Goal: Task Accomplishment & Management: Use online tool/utility

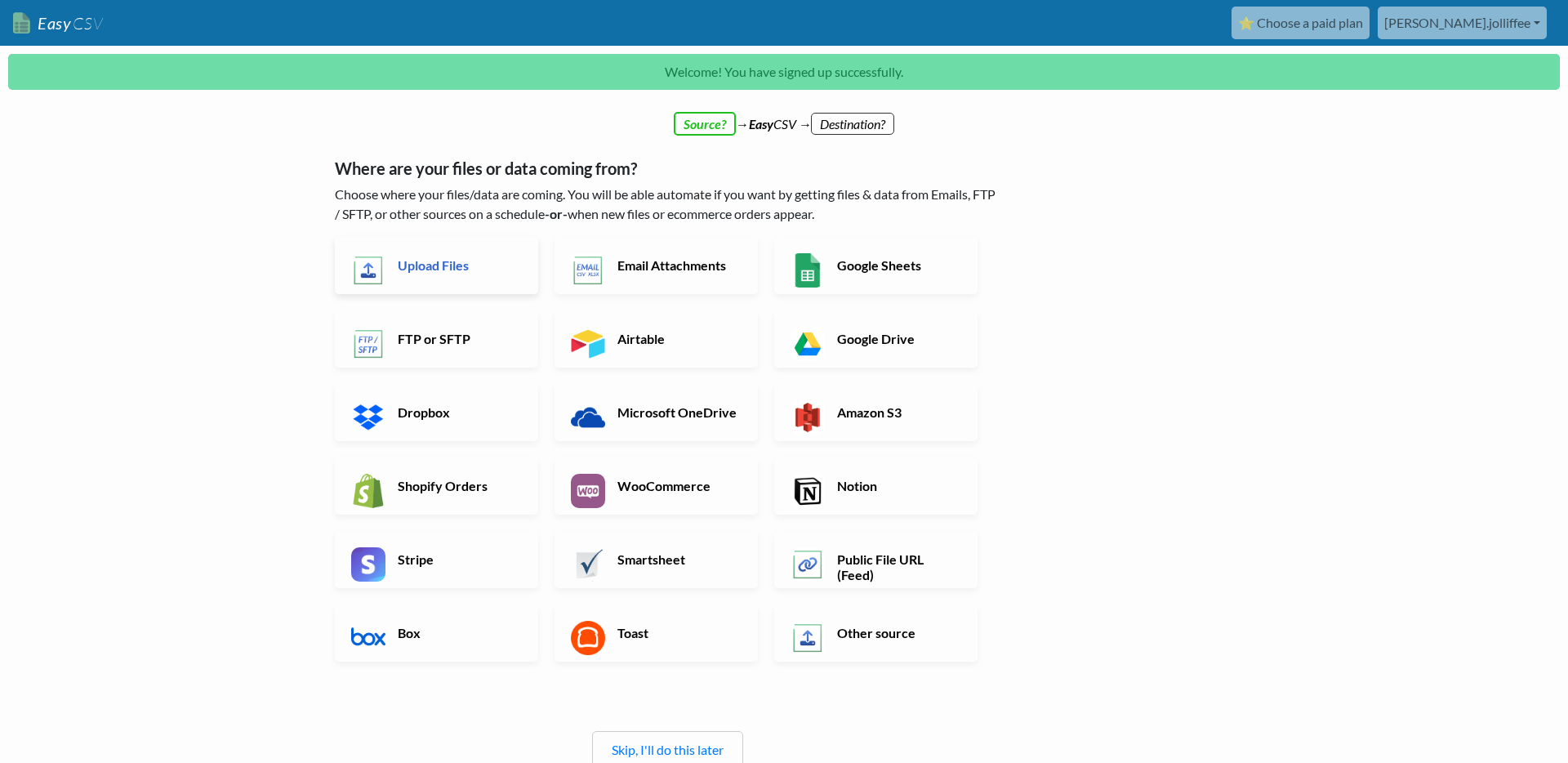
click at [446, 282] on link "Upload Files" at bounding box center [437, 266] width 204 height 57
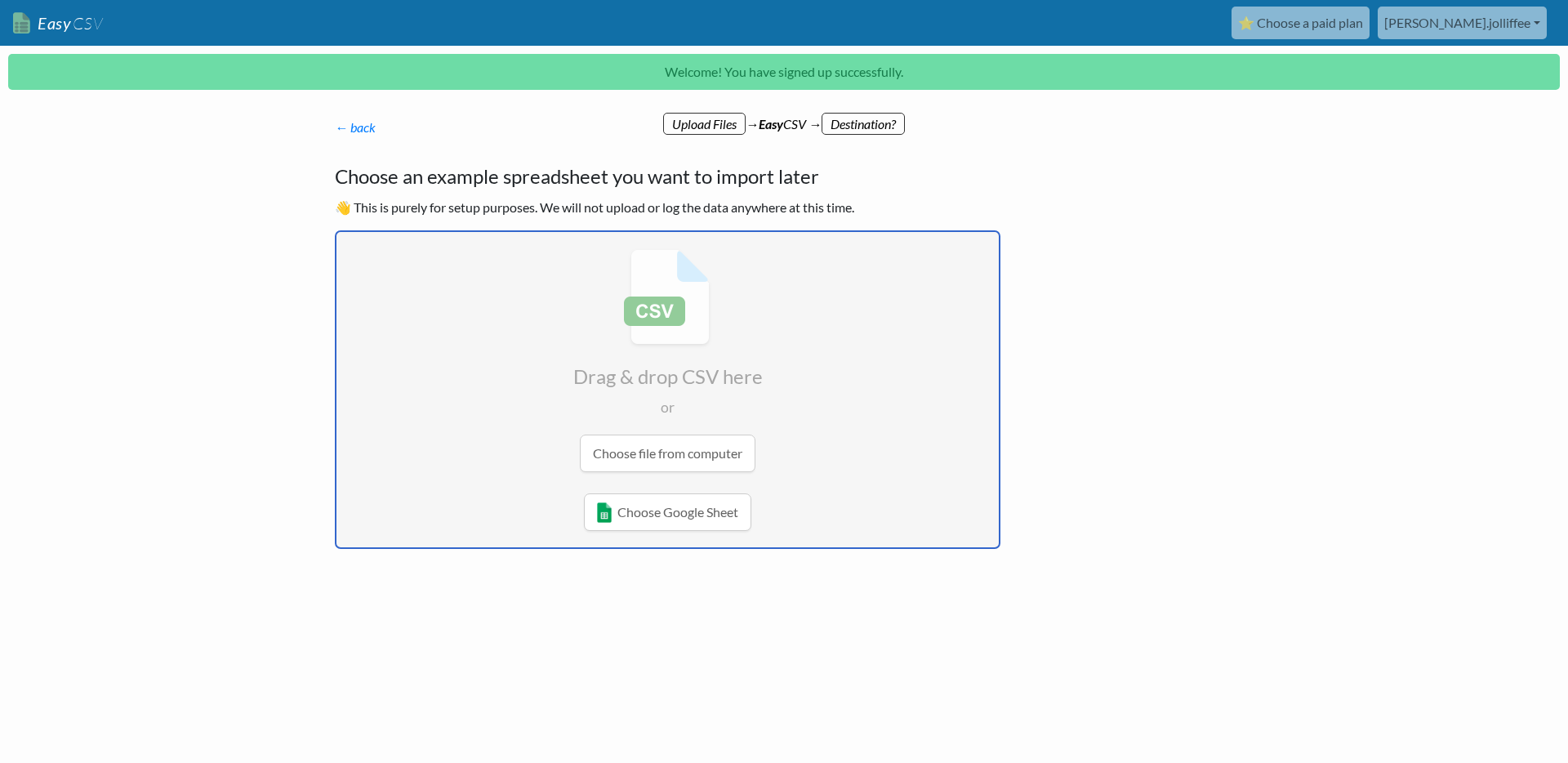
type input "C:\fakepath\Xero_Haulage_Company_Bills_CSV.csv"
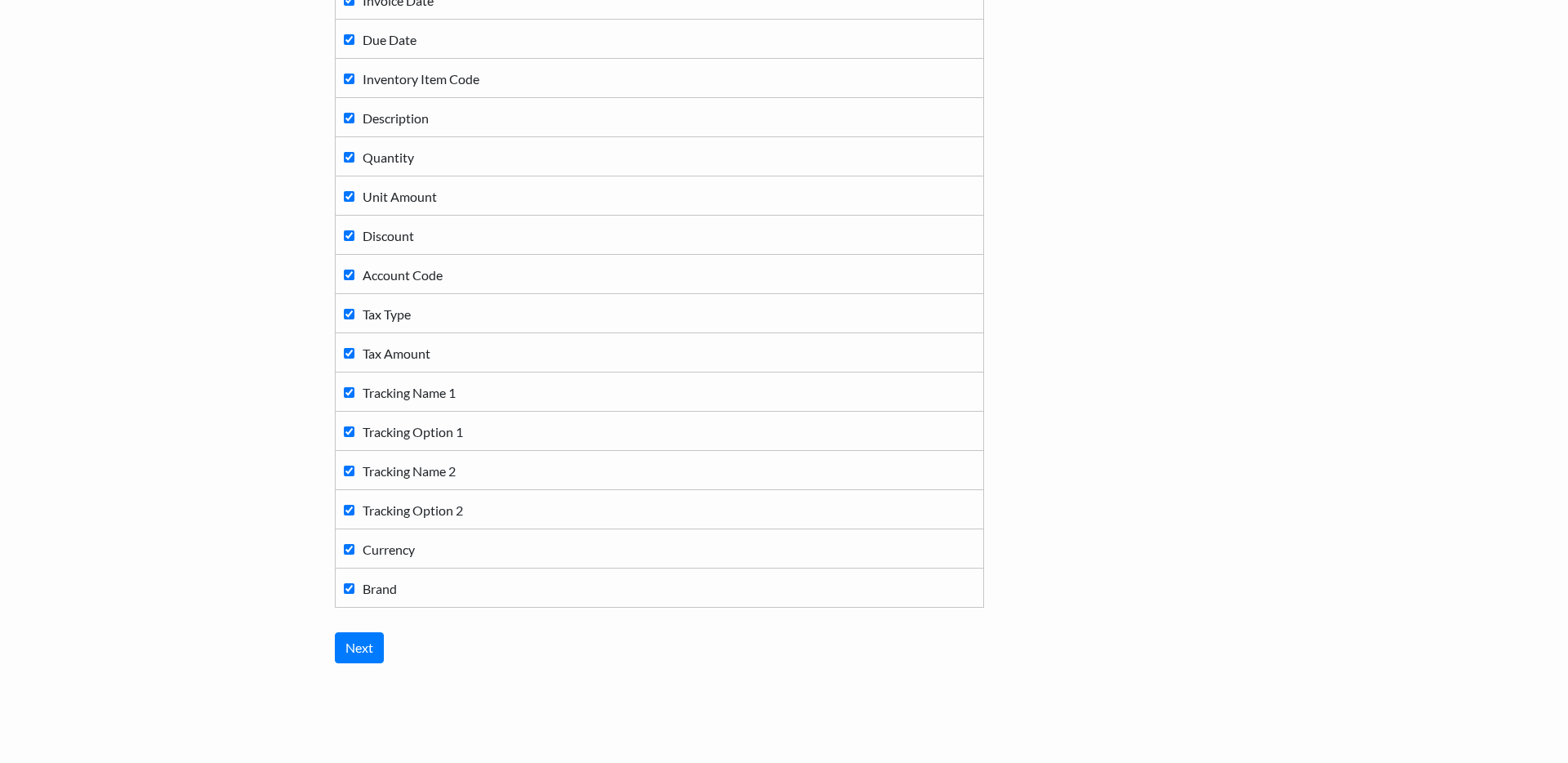
scroll to position [447, 0]
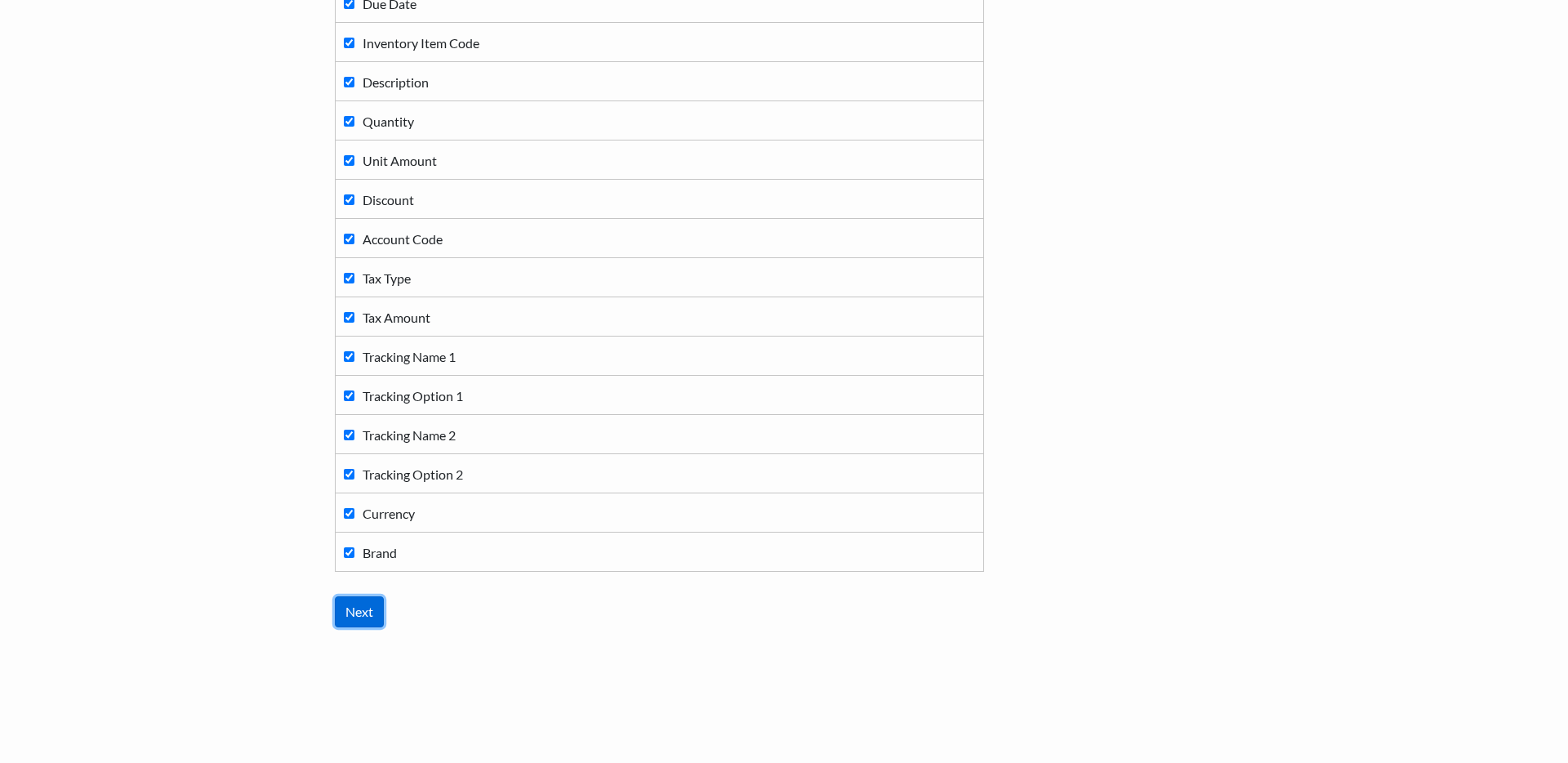
click at [370, 620] on input "Next" at bounding box center [360, 612] width 49 height 31
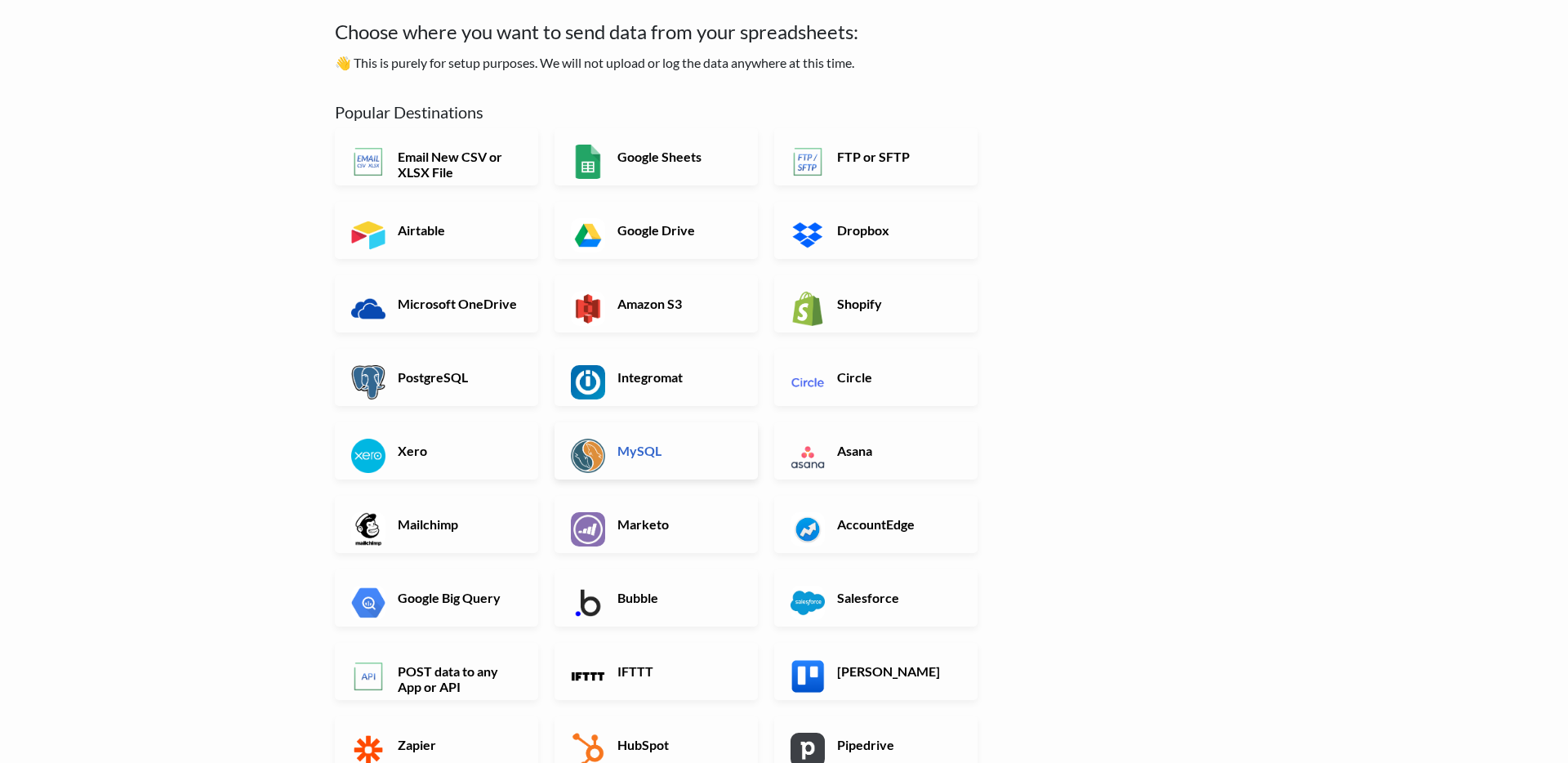
scroll to position [0, 0]
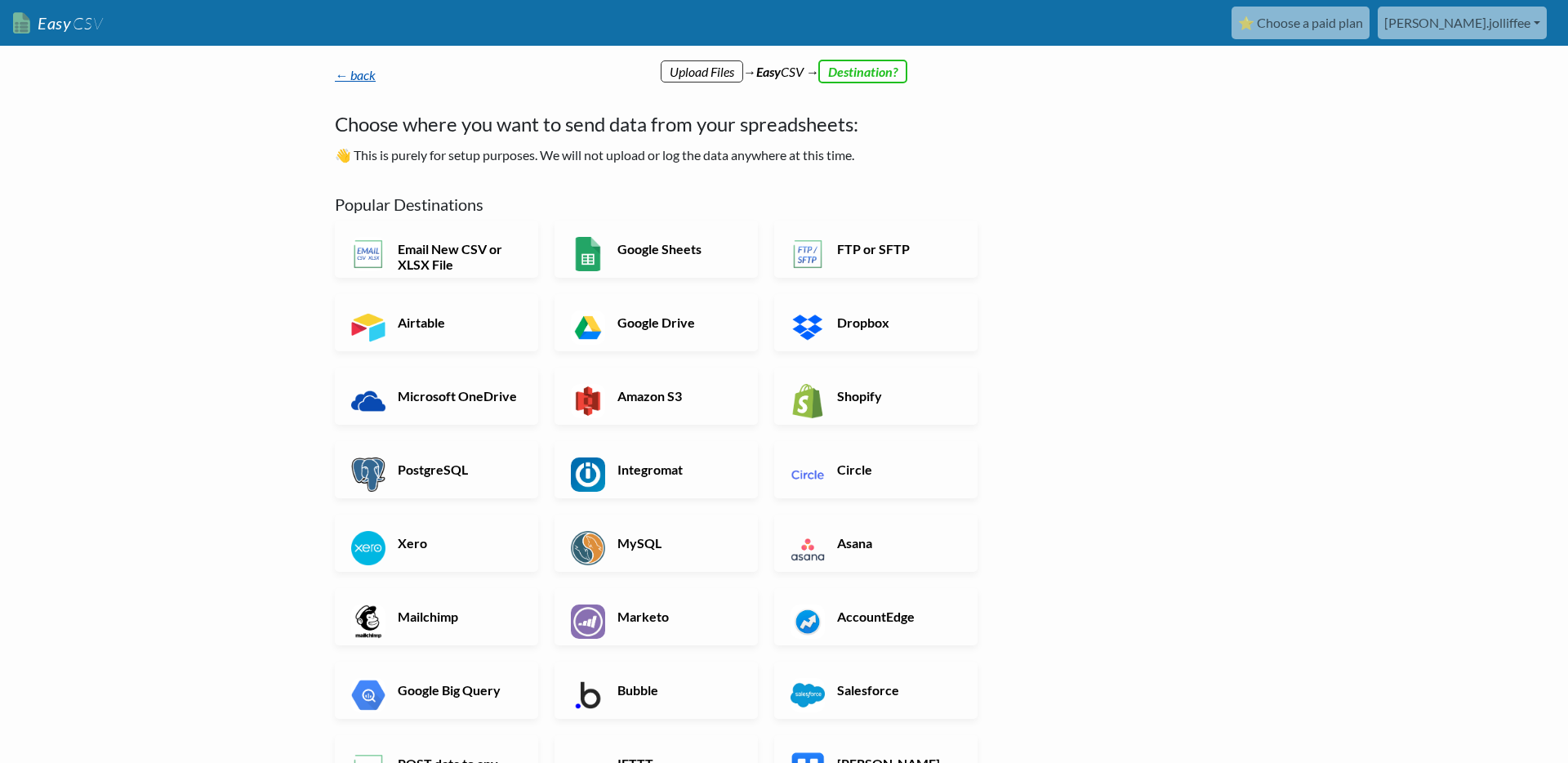
click at [352, 74] on link "← back" at bounding box center [356, 74] width 41 height 16
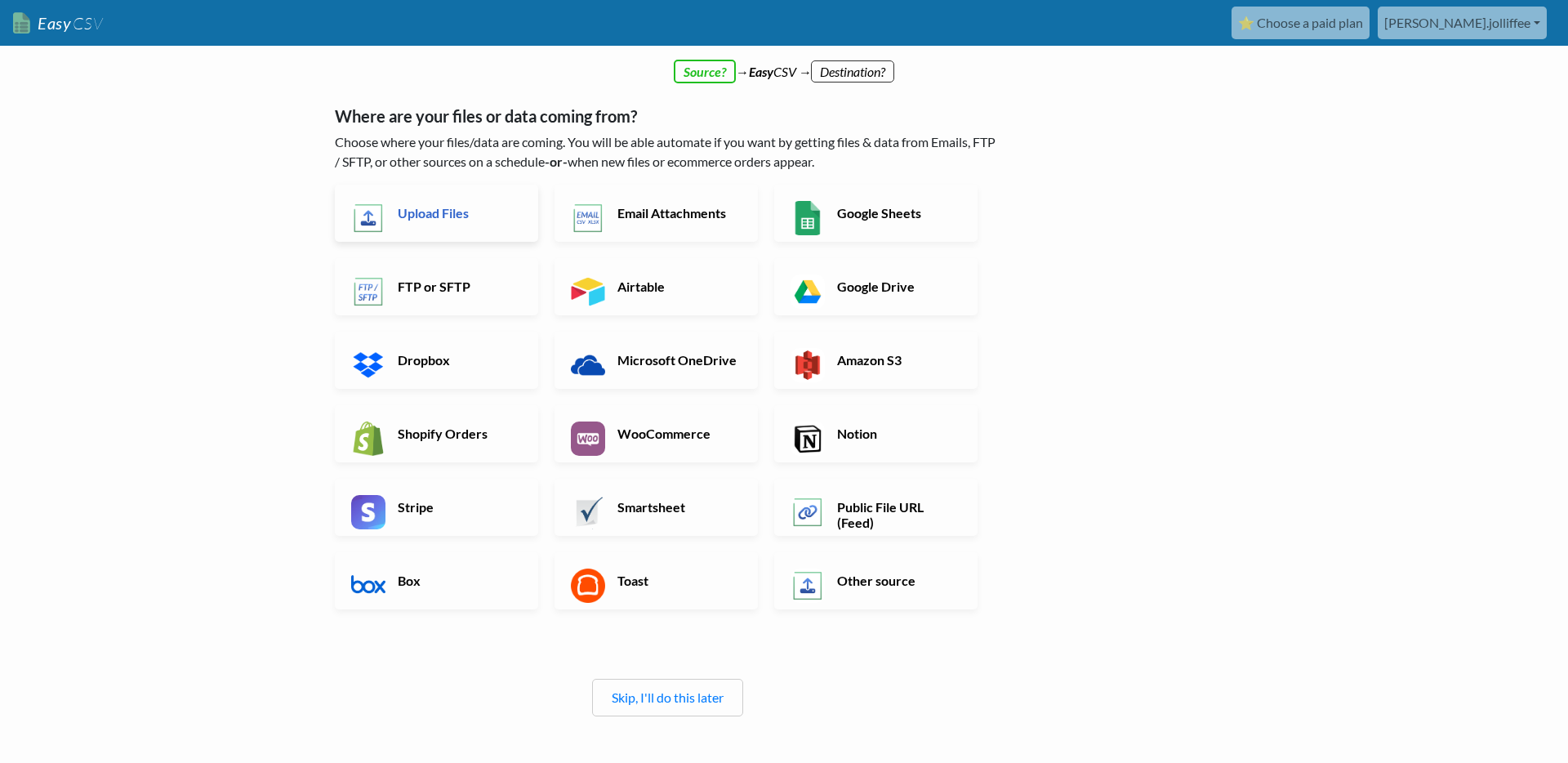
click at [485, 226] on link "Upload Files" at bounding box center [437, 213] width 204 height 57
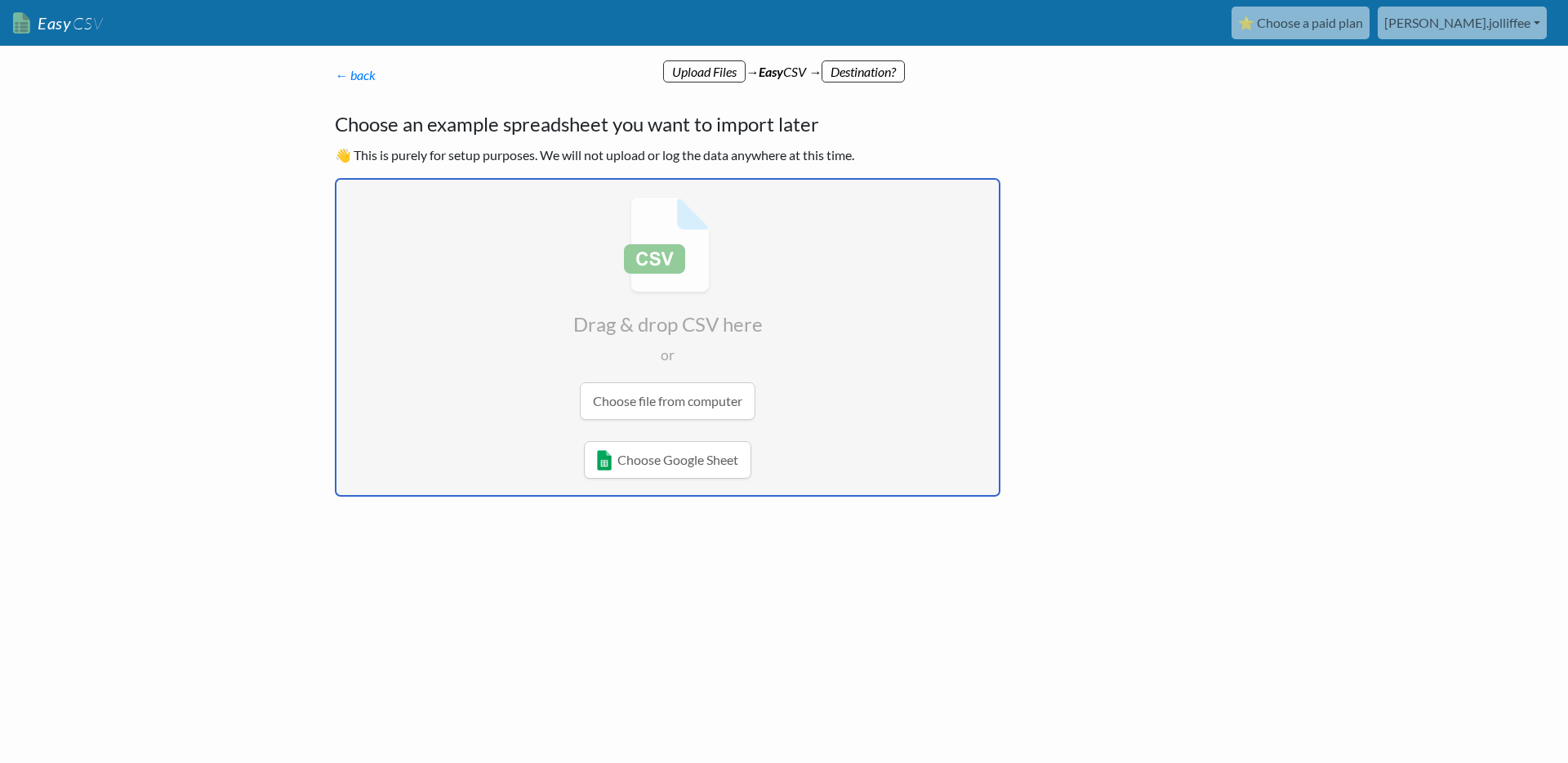
type input "C:\fakepath\Xero_Haulage_Company_Bills_CSV.csv"
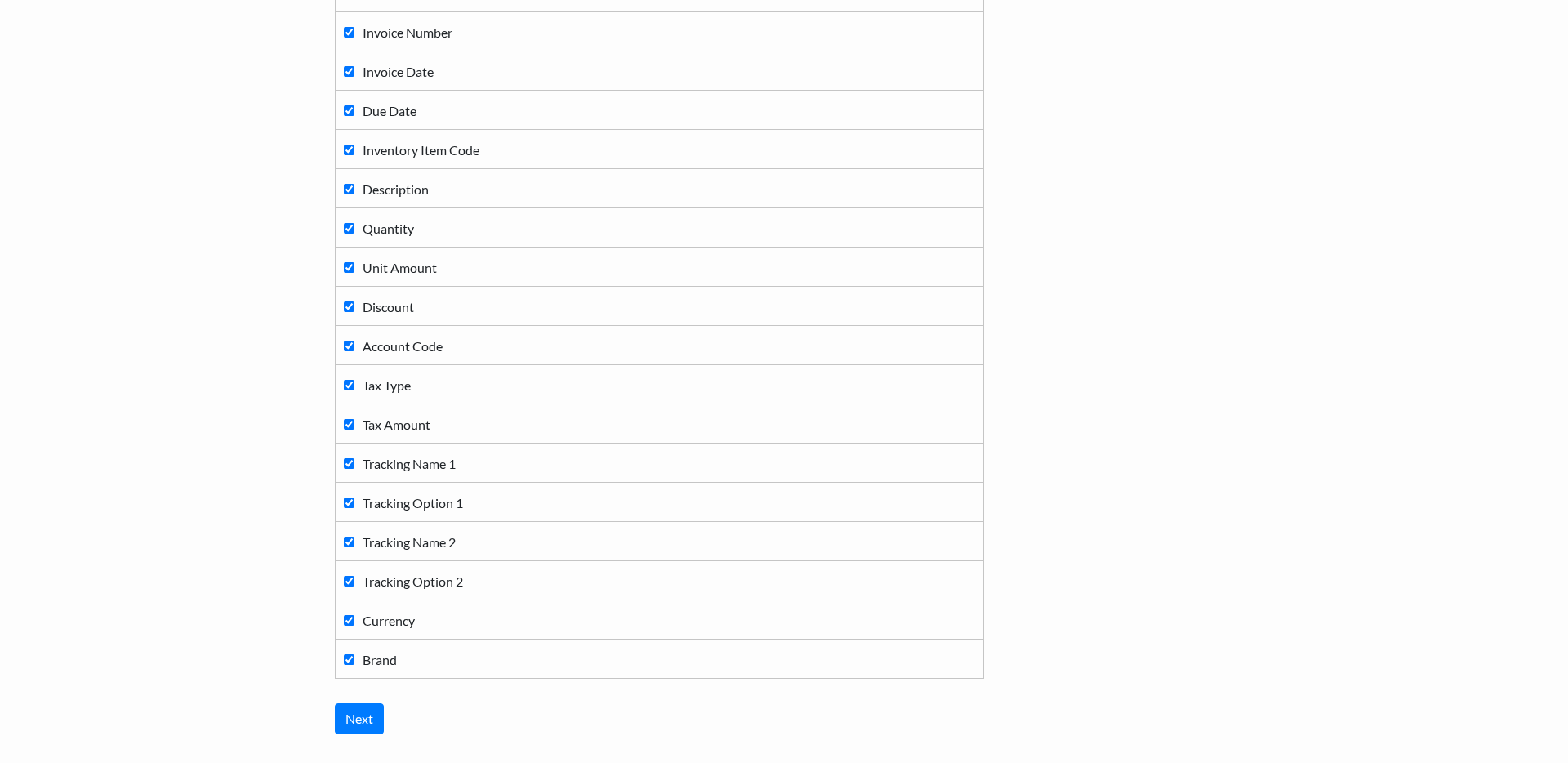
scroll to position [349, 0]
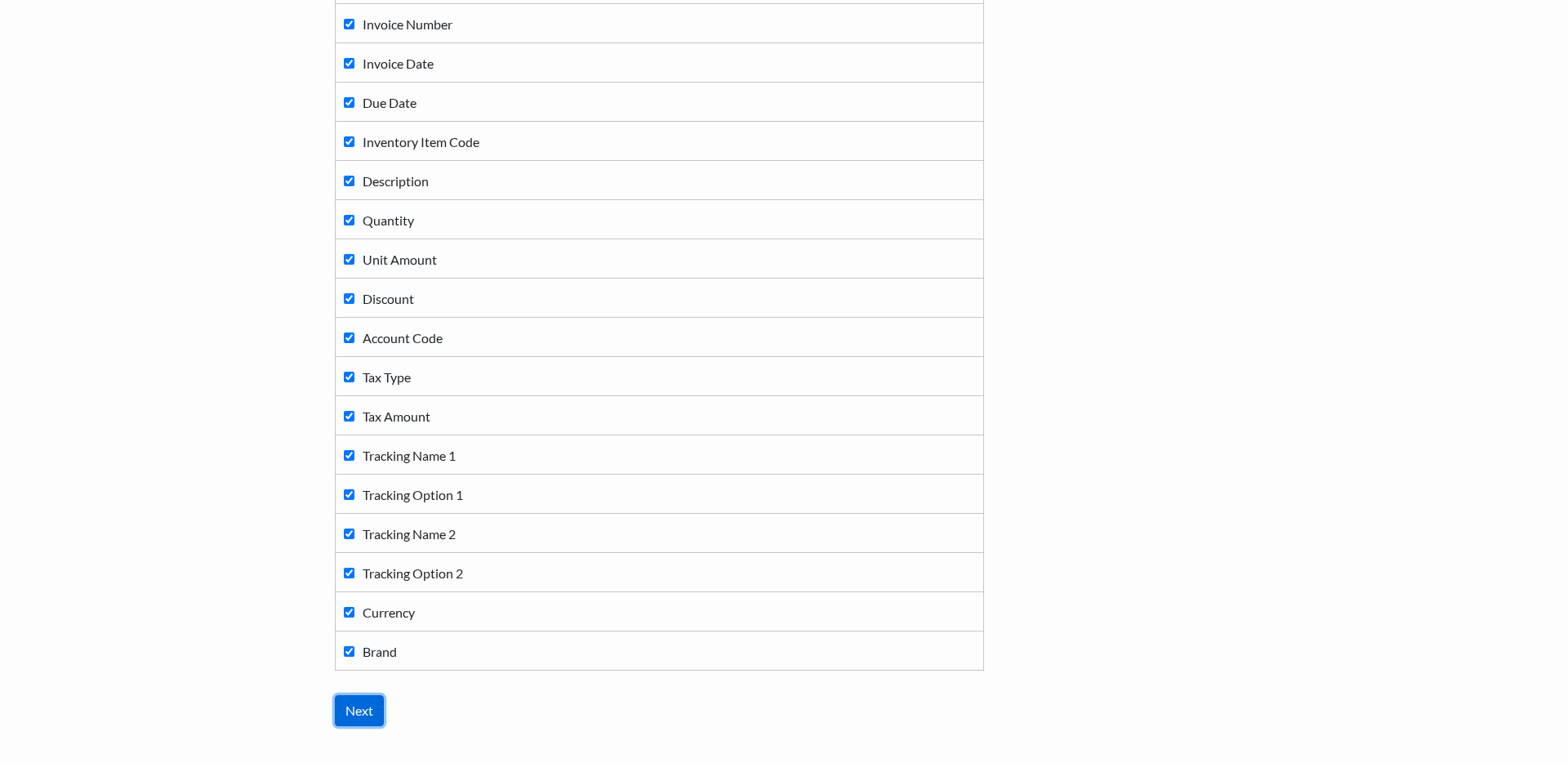
click at [373, 715] on input "Next" at bounding box center [360, 711] width 49 height 31
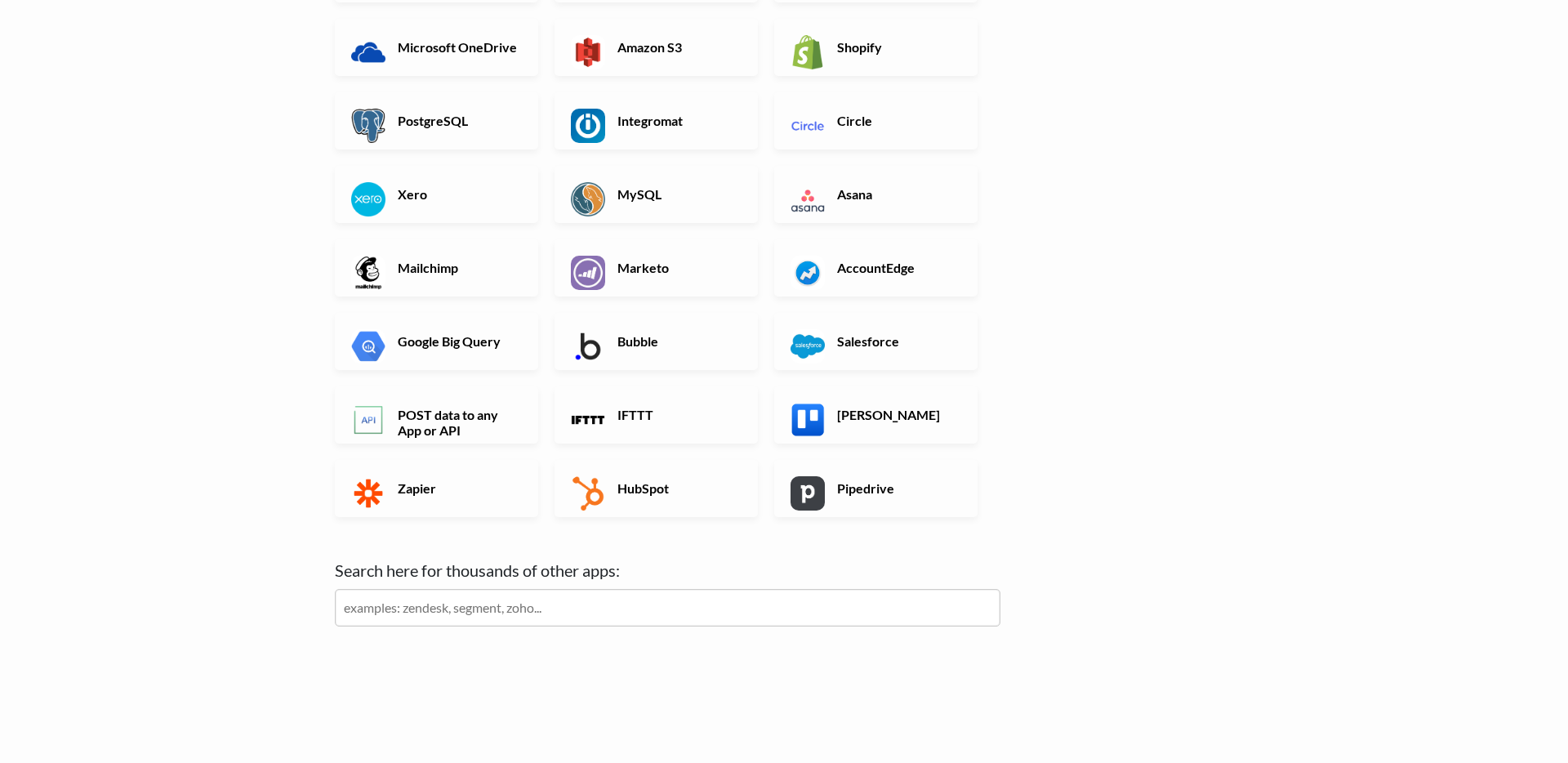
scroll to position [0, 0]
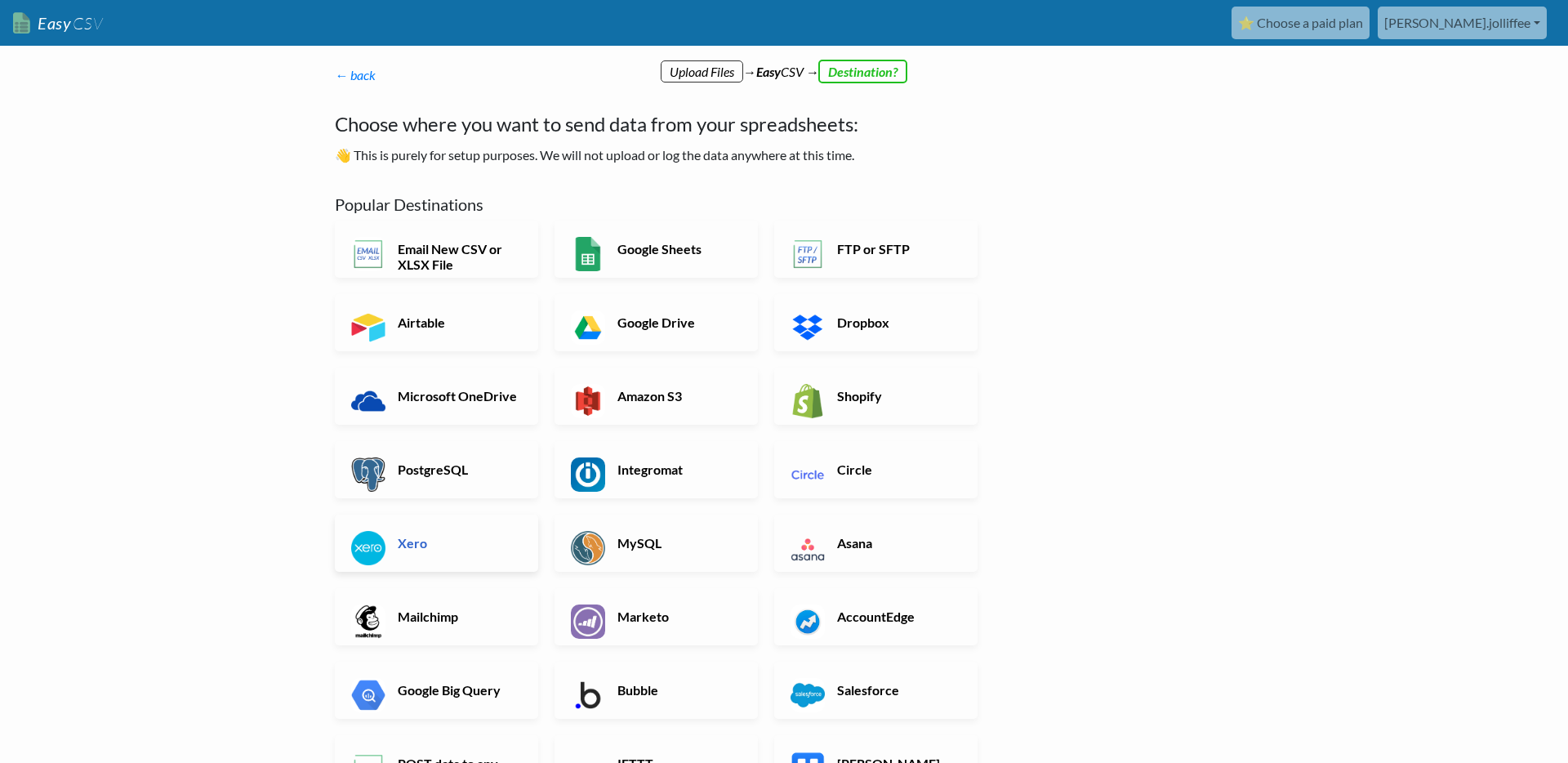
click at [457, 537] on h6 "Xero" at bounding box center [457, 542] width 128 height 16
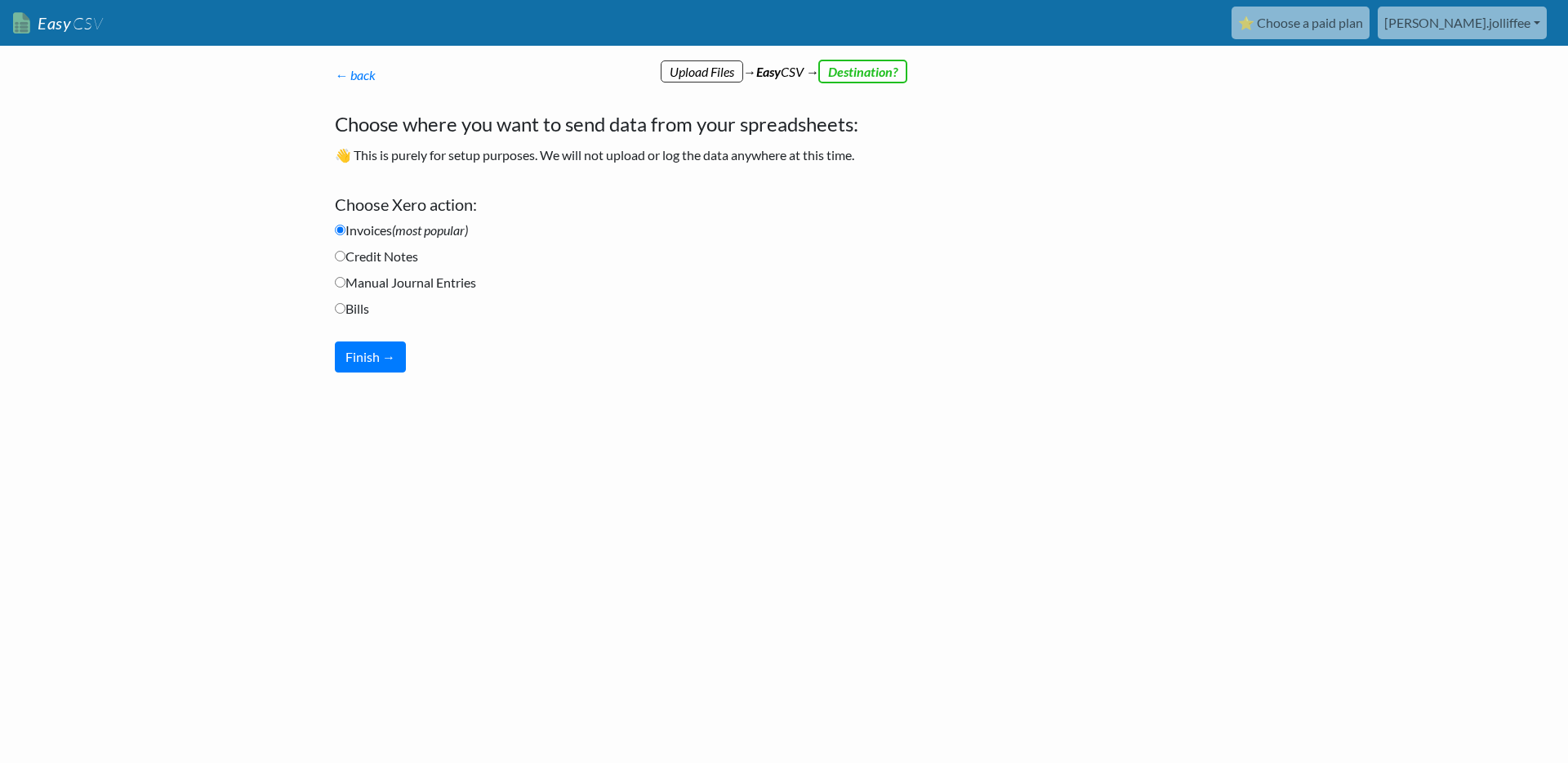
click at [346, 309] on label "Bills" at bounding box center [352, 309] width 34 height 20
click at [346, 309] on input "Bills" at bounding box center [340, 308] width 11 height 11
radio input "true"
click at [373, 357] on button "Finish →" at bounding box center [370, 357] width 71 height 31
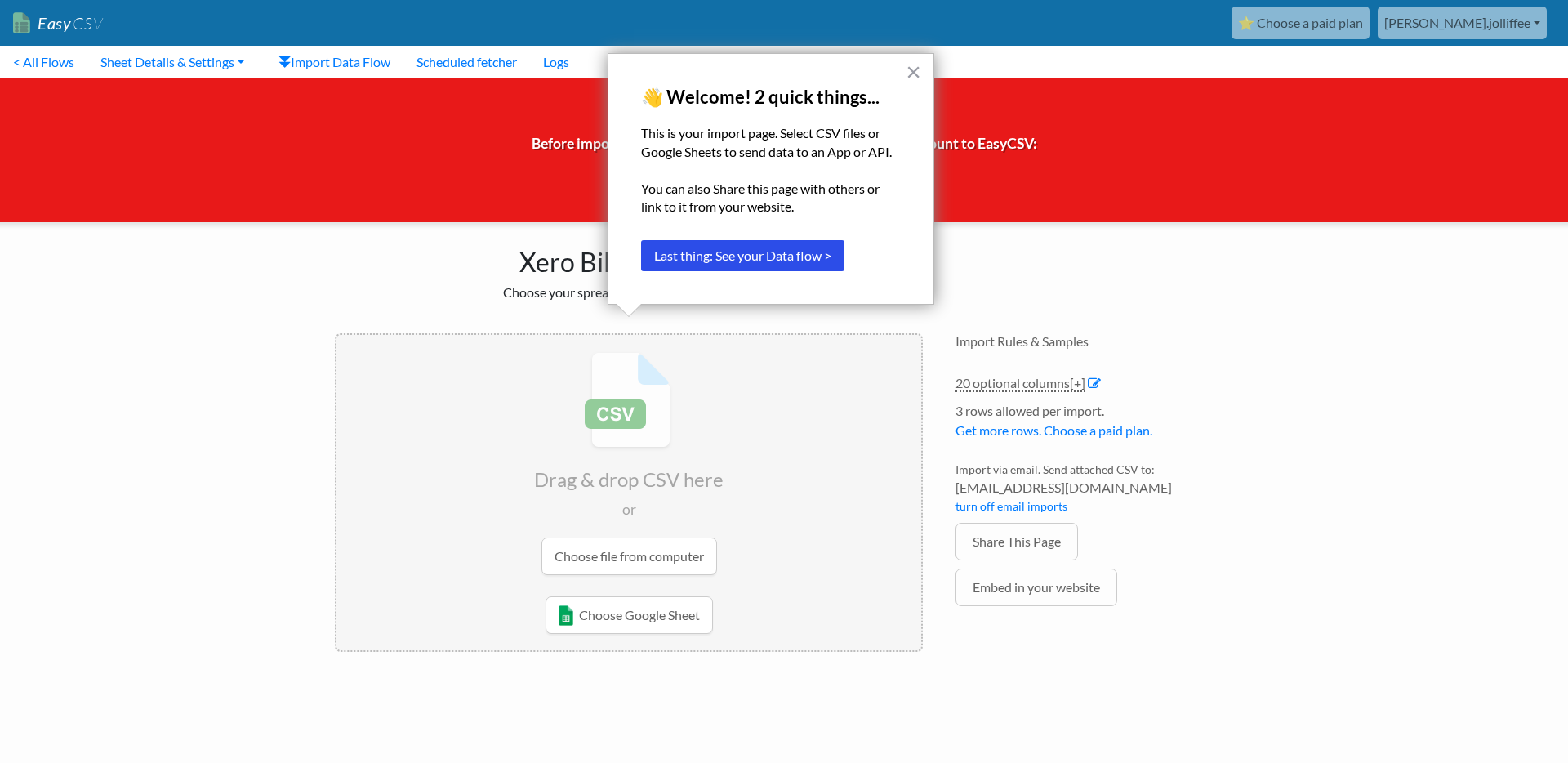
click at [912, 74] on button "×" at bounding box center [913, 72] width 16 height 26
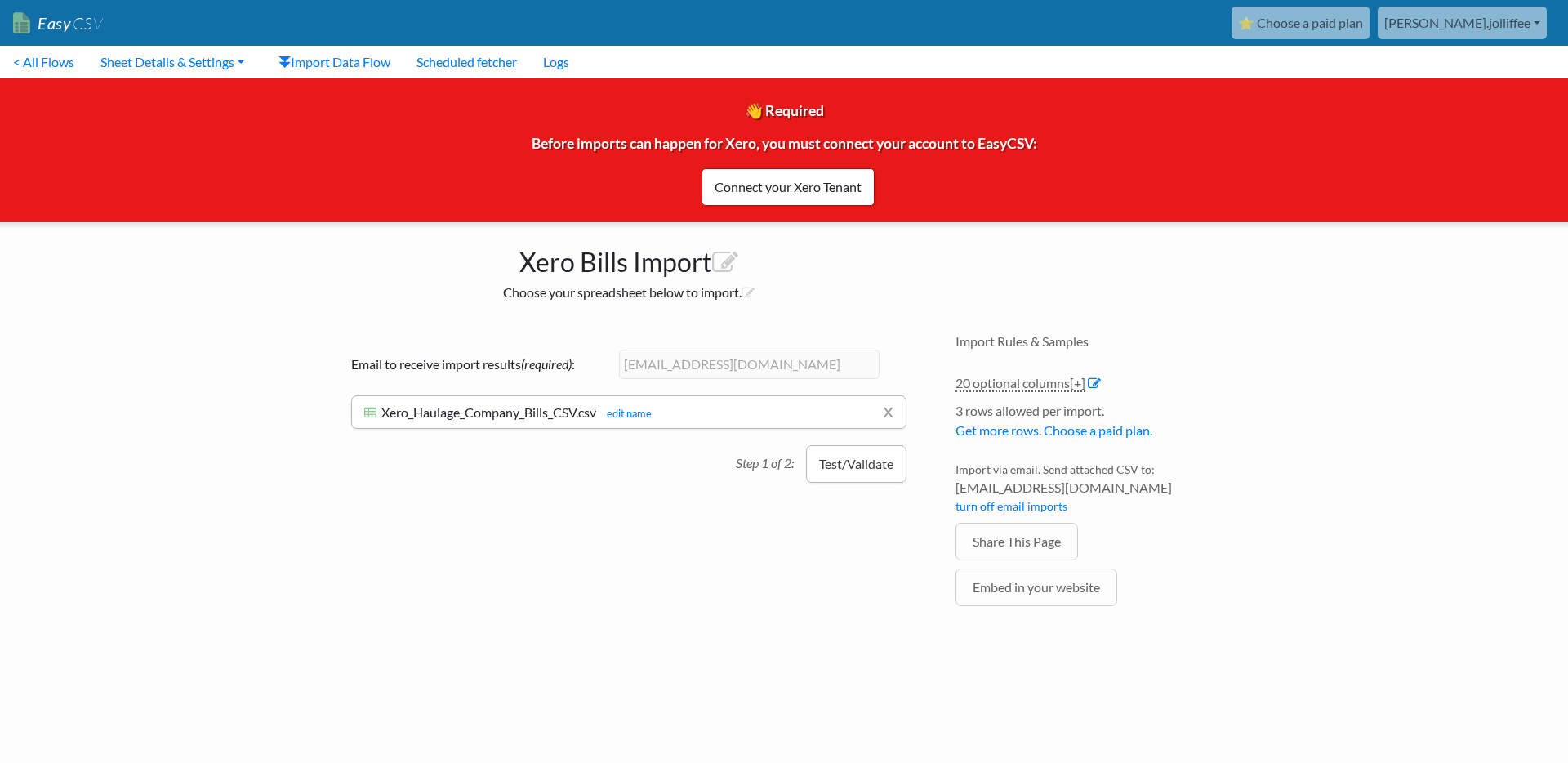
click at [870, 468] on button "Test/Validate" at bounding box center [856, 464] width 101 height 38
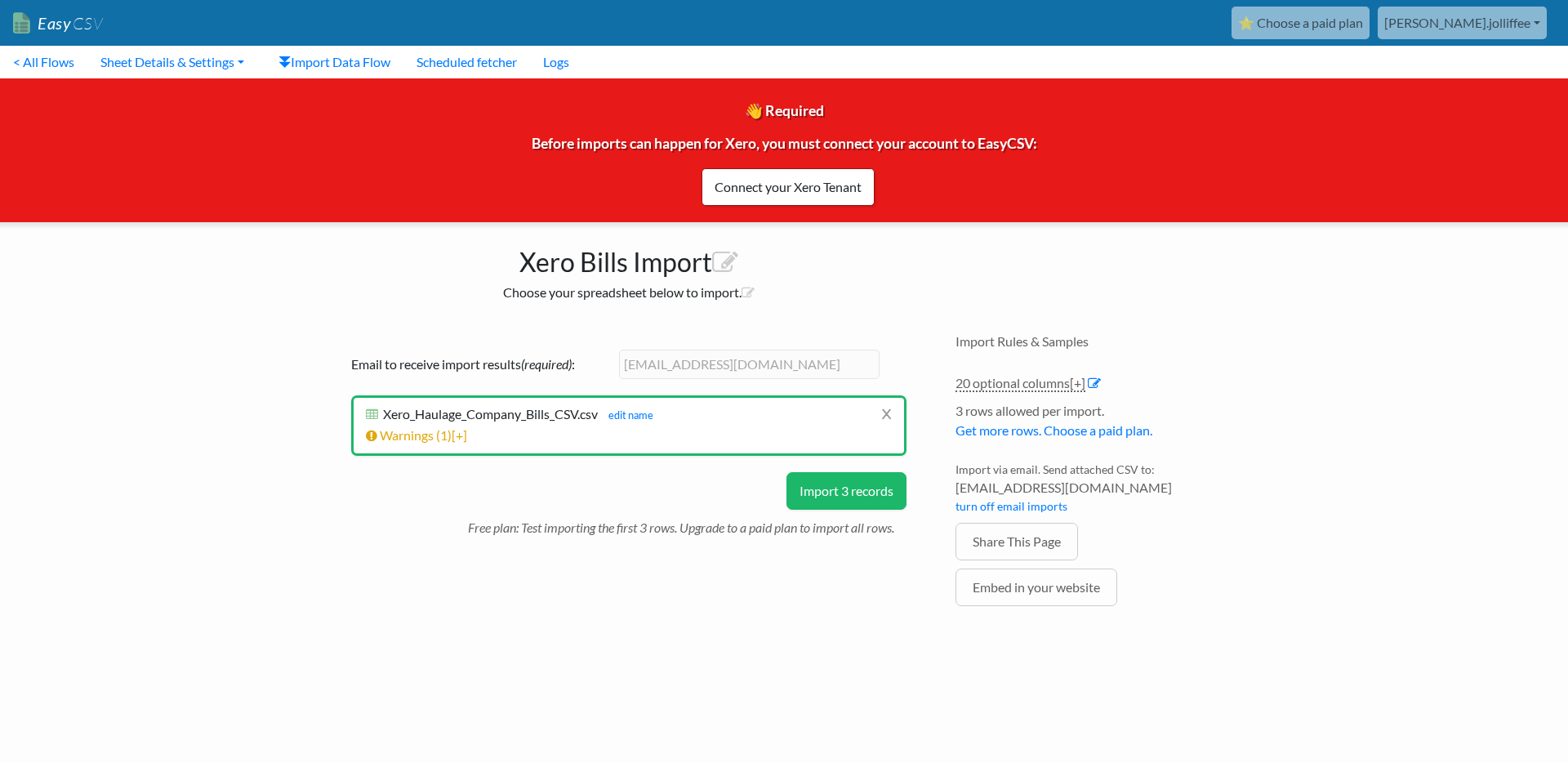
click at [576, 415] on span "Xero_Haulage_Company_Bills_CSV.csv" at bounding box center [491, 413] width 215 height 16
click at [413, 438] on link "Warnings ( 1 ) [+]" at bounding box center [417, 434] width 101 height 16
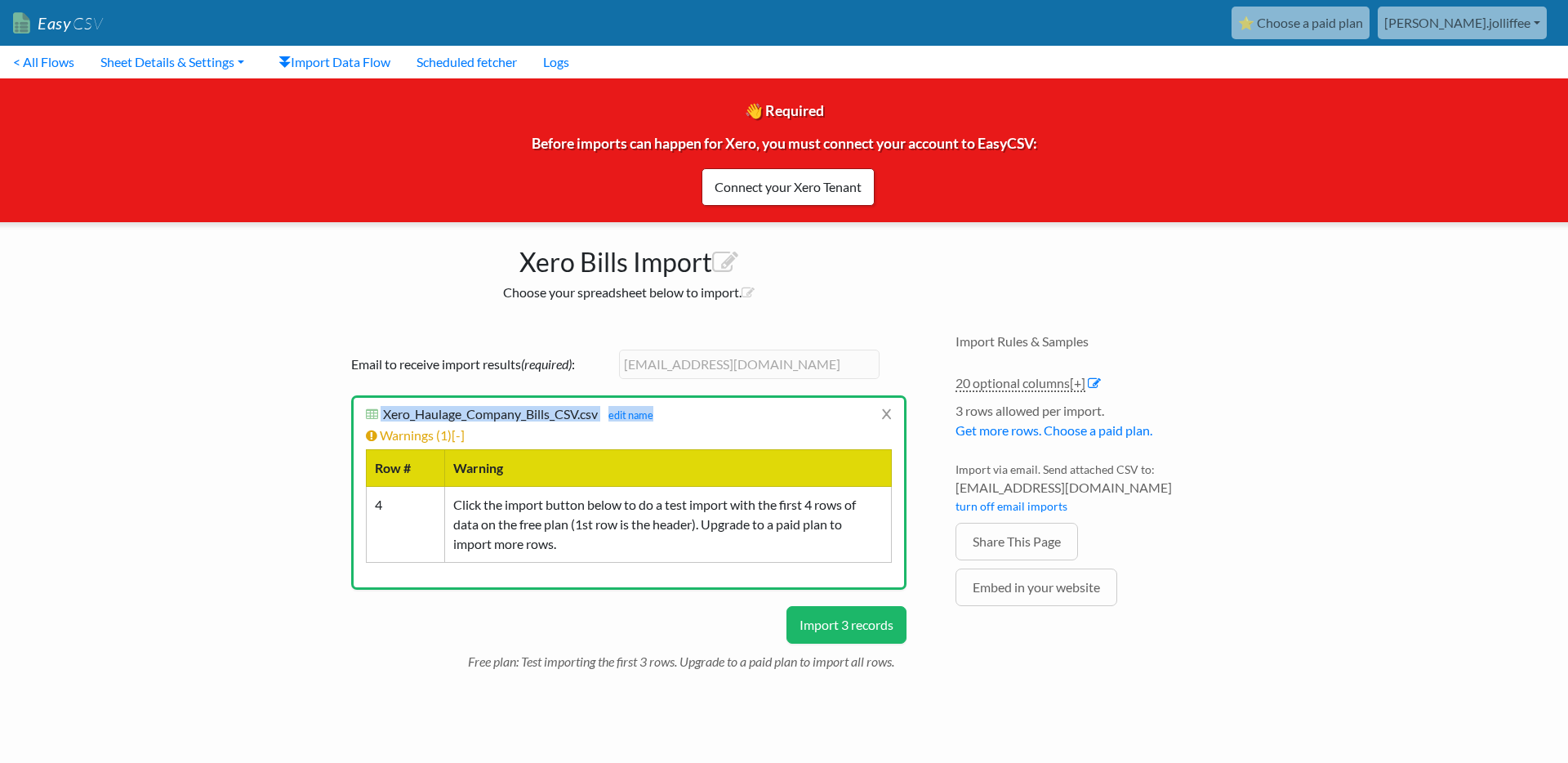
click at [827, 620] on button "Import 3 records" at bounding box center [846, 625] width 120 height 38
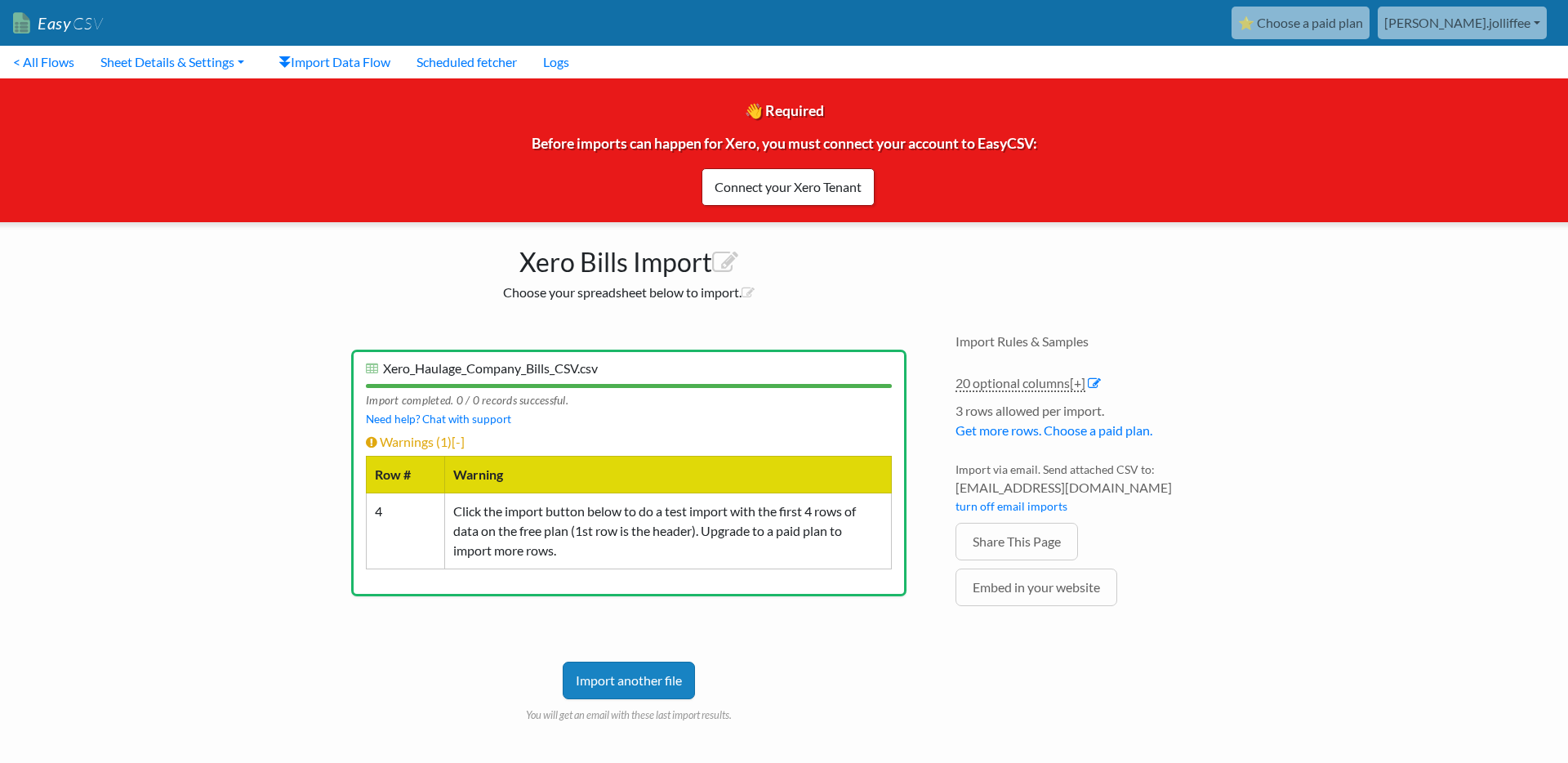
click at [454, 318] on div "Drag & drop CSV here or Choose file from computer Choose Google Sheet Email to …" at bounding box center [629, 543] width 620 height 452
click at [437, 438] on link "Warnings ( 1 ) [-]" at bounding box center [415, 441] width 99 height 16
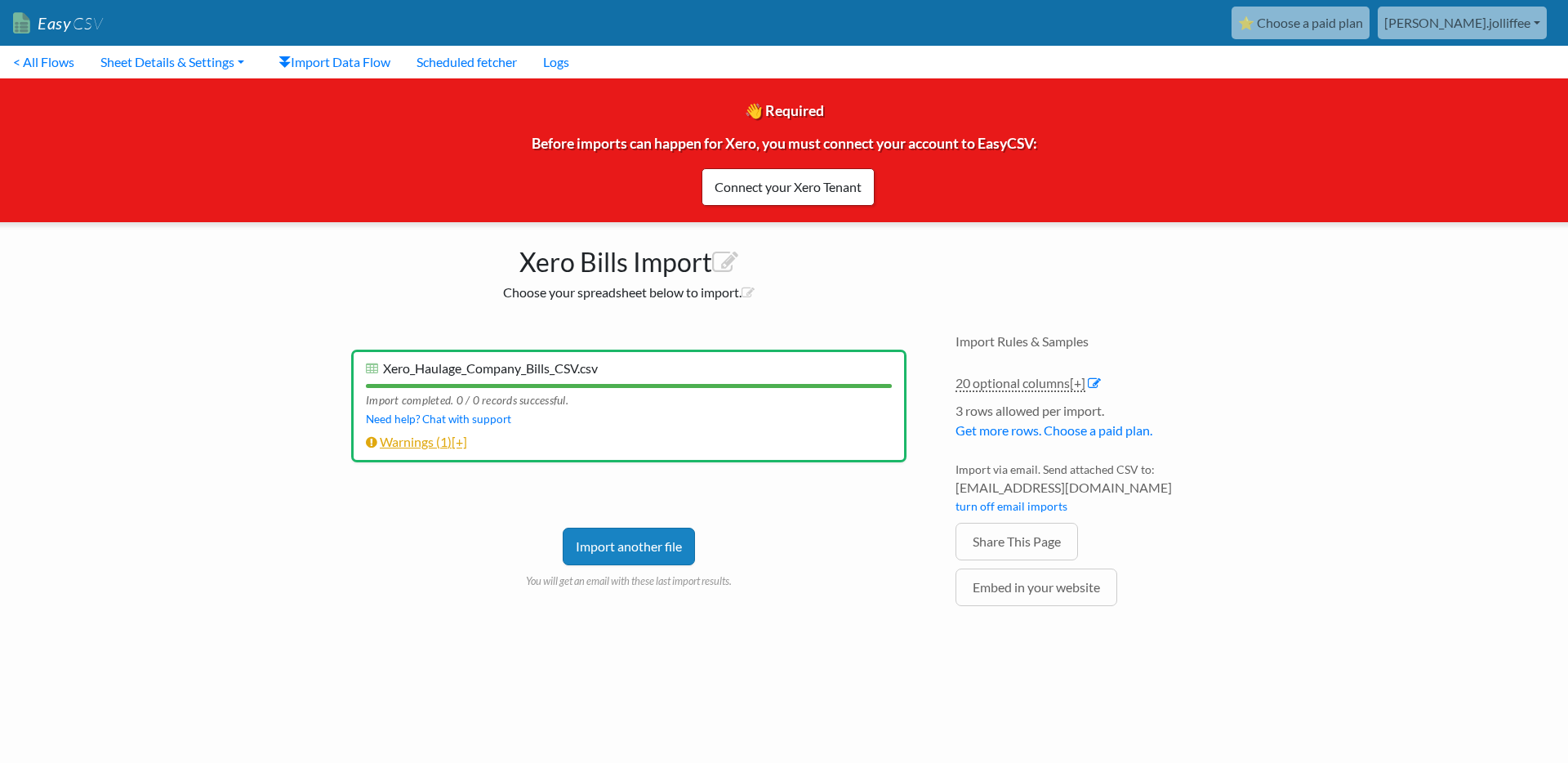
click at [437, 438] on link "Warnings ( 1 ) [+]" at bounding box center [417, 441] width 101 height 16
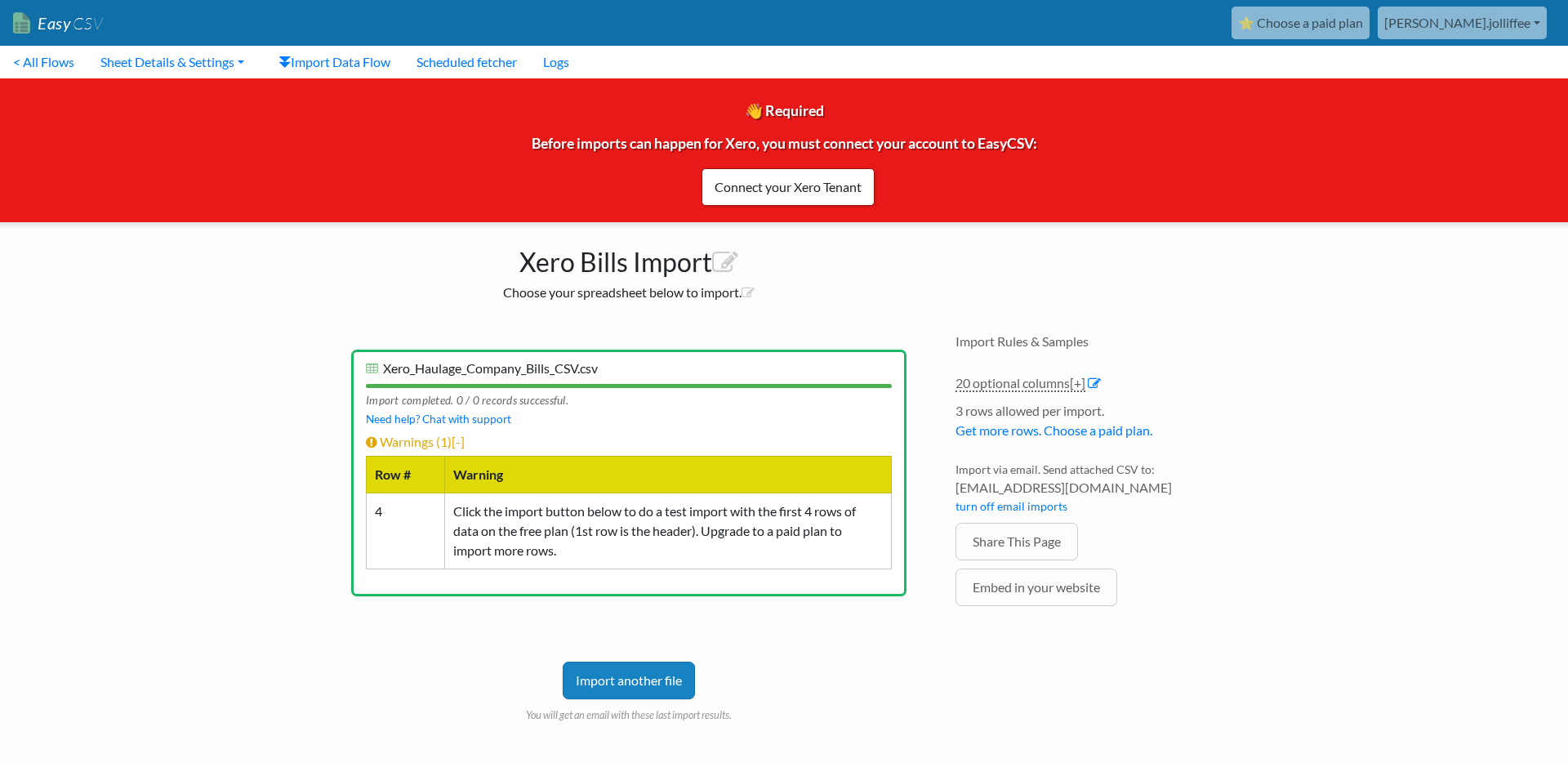
click at [553, 613] on div "Import another file You will get an email with these last import results." at bounding box center [629, 667] width 555 height 110
click at [466, 396] on div "Import completed. 0 / 0 records successful." at bounding box center [629, 398] width 526 height 20
